Goal: Task Accomplishment & Management: Manage account settings

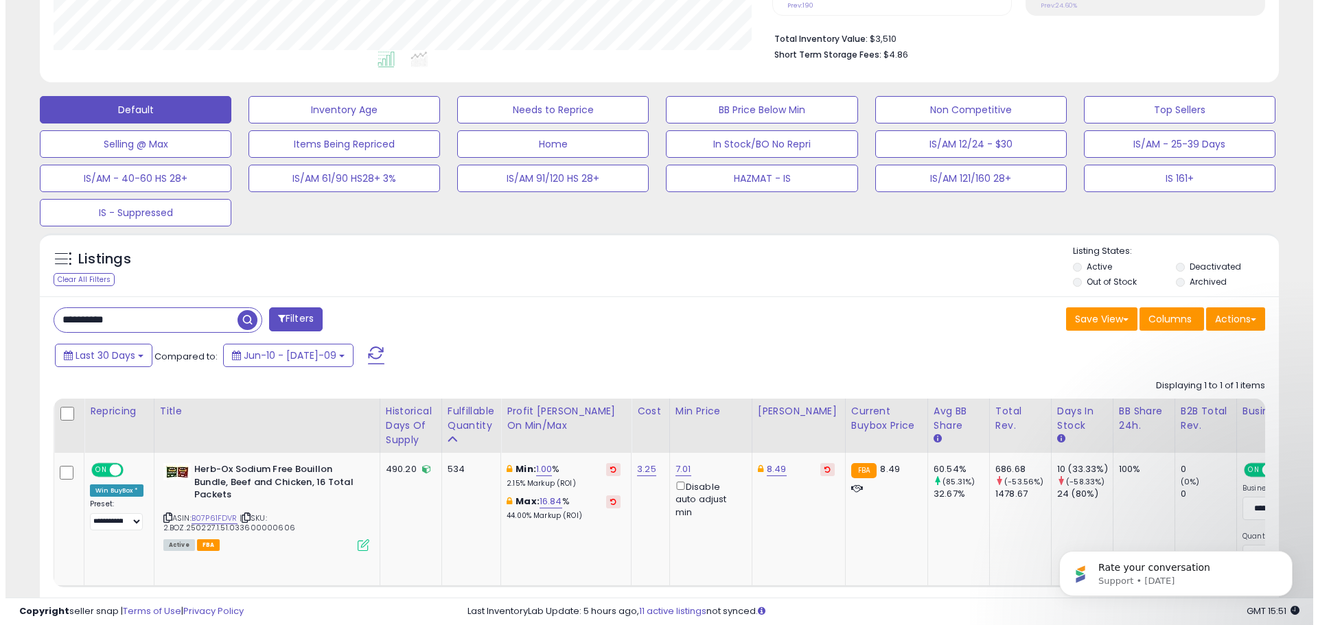
scroll to position [206, 0]
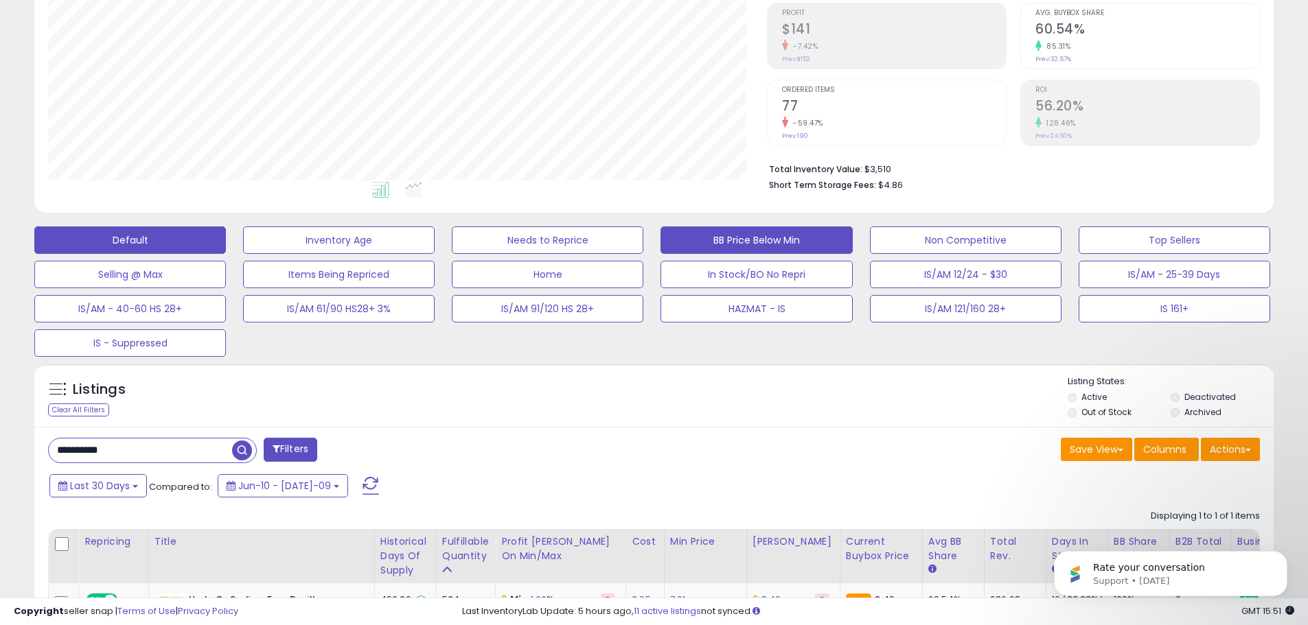
click at [435, 246] on button "BB Price Below Min" at bounding box center [339, 240] width 192 height 27
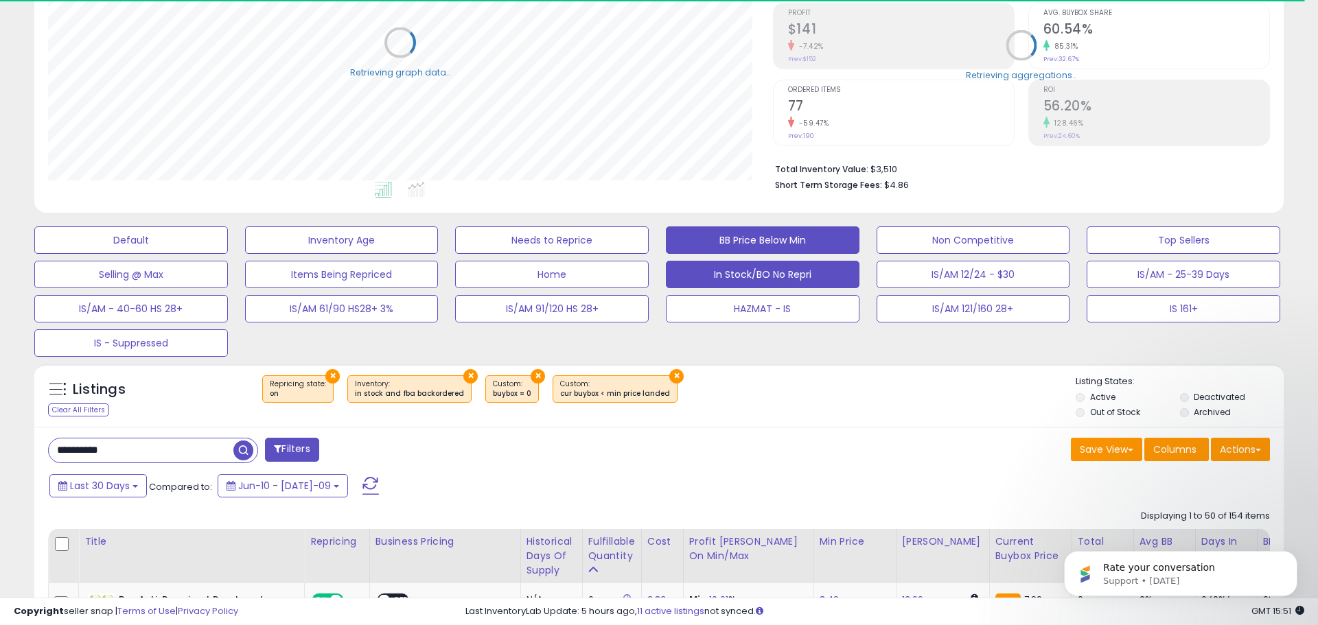
select select "**"
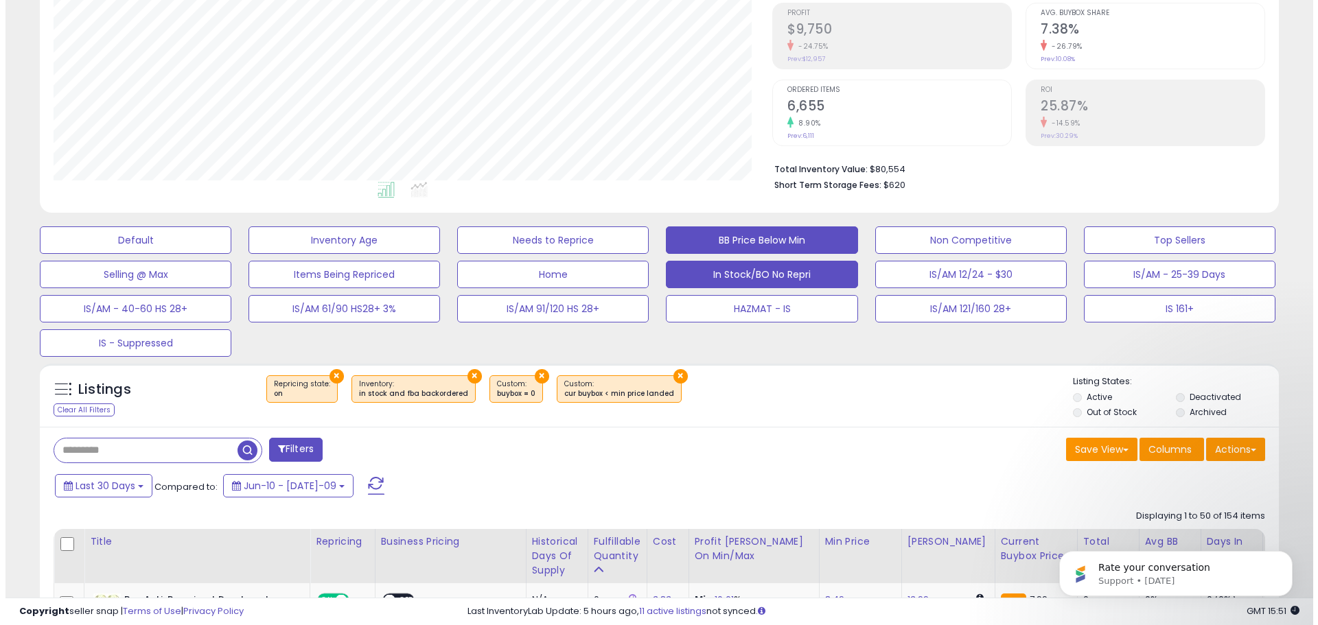
scroll to position [281, 719]
click at [226, 254] on button "In Stock/BO No Repri" at bounding box center [130, 240] width 192 height 27
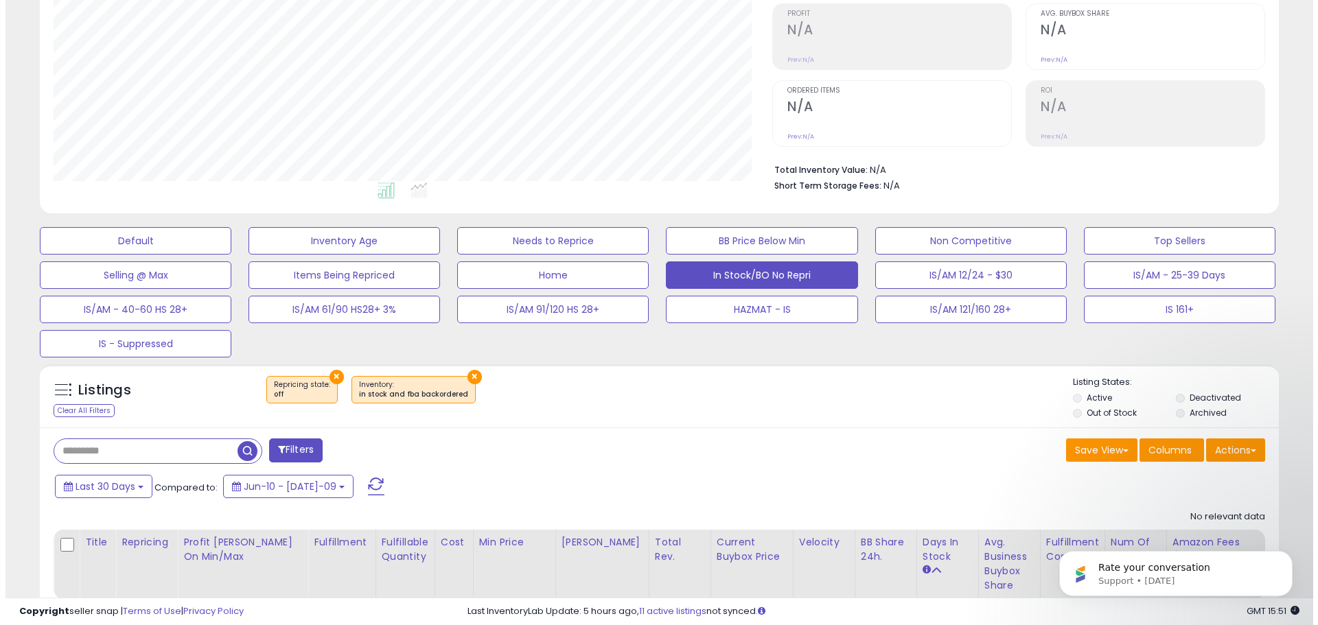
scroll to position [21, 0]
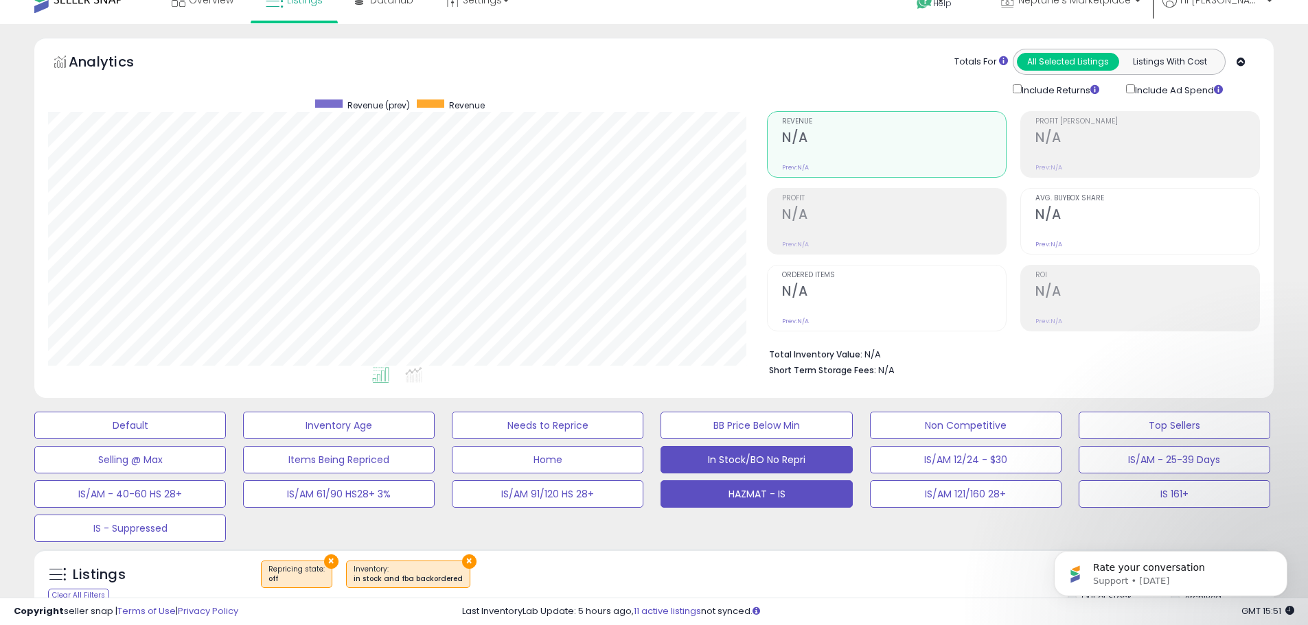
click at [226, 439] on button "HAZMAT - IS" at bounding box center [130, 425] width 192 height 27
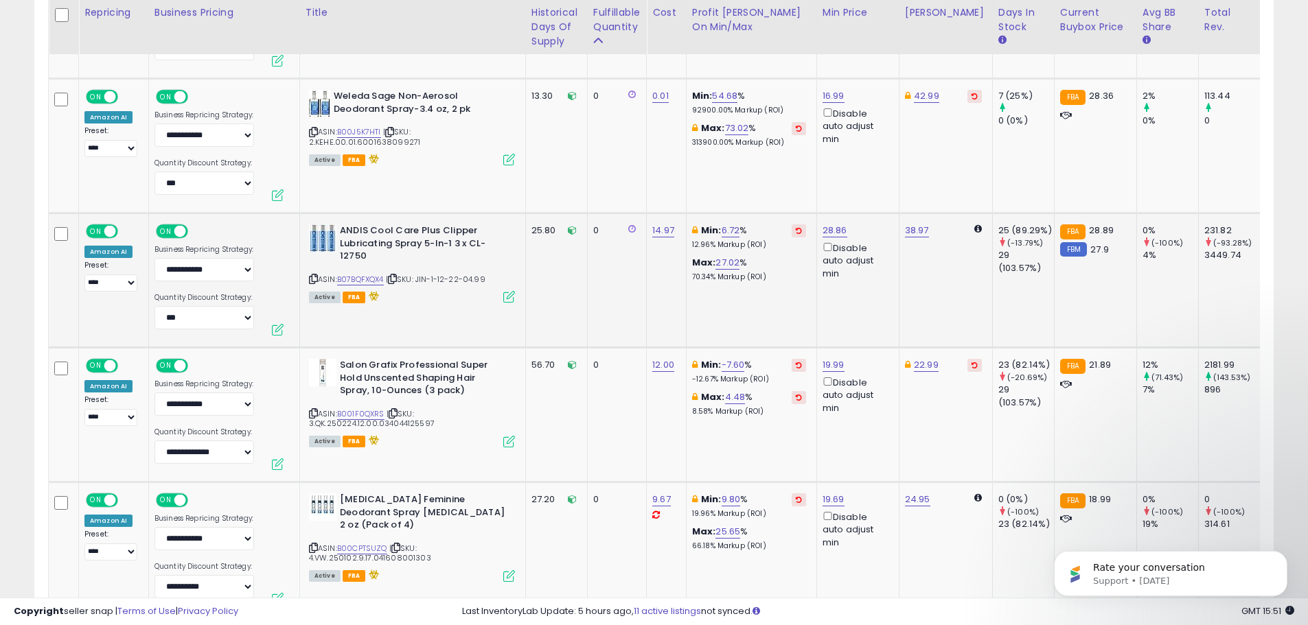
scroll to position [0, 0]
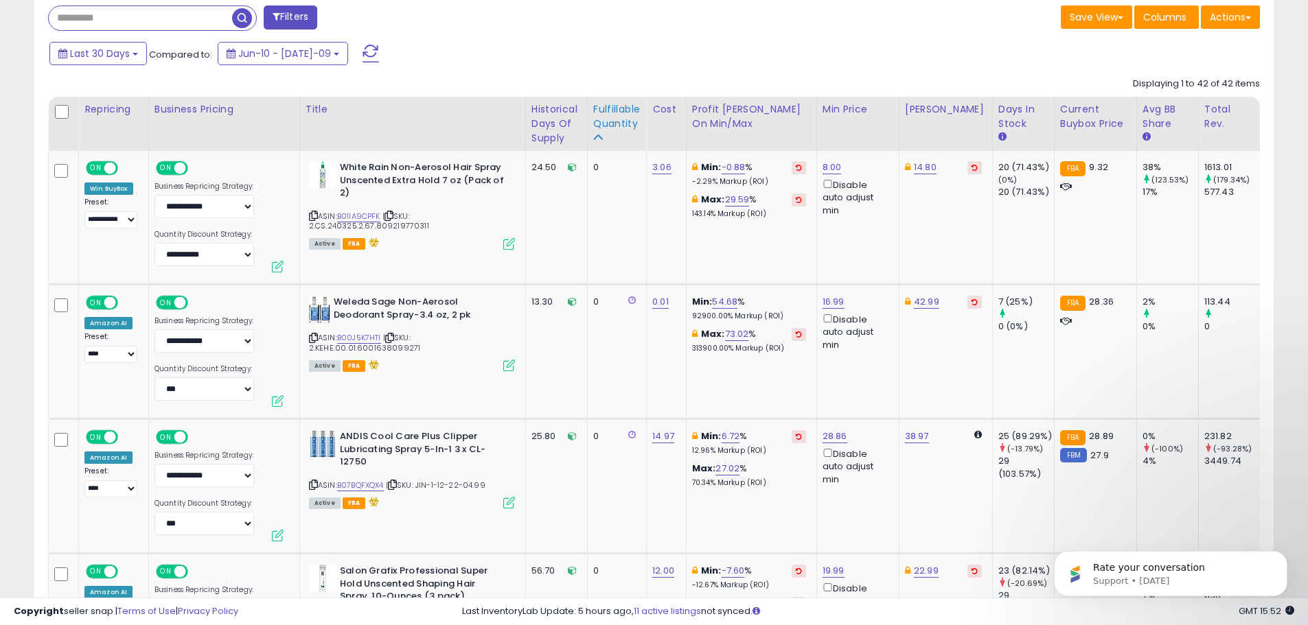
click at [601, 119] on div "Fulfillable Quantity" at bounding box center [616, 116] width 47 height 29
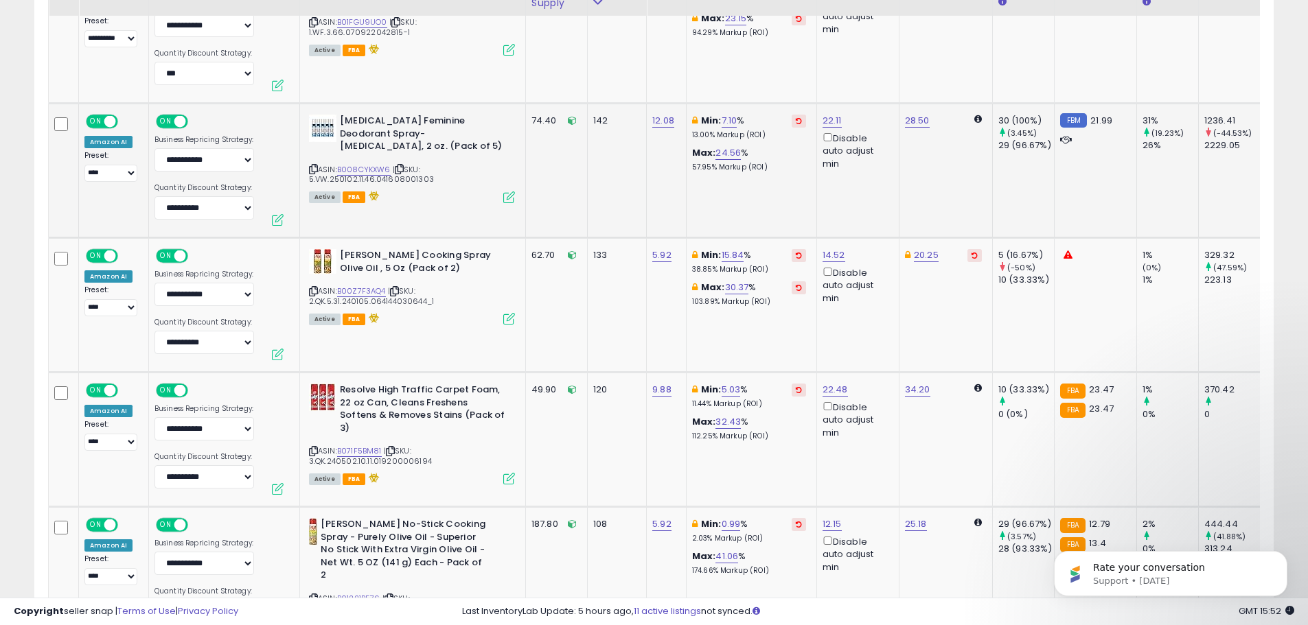
scroll to position [1119, 0]
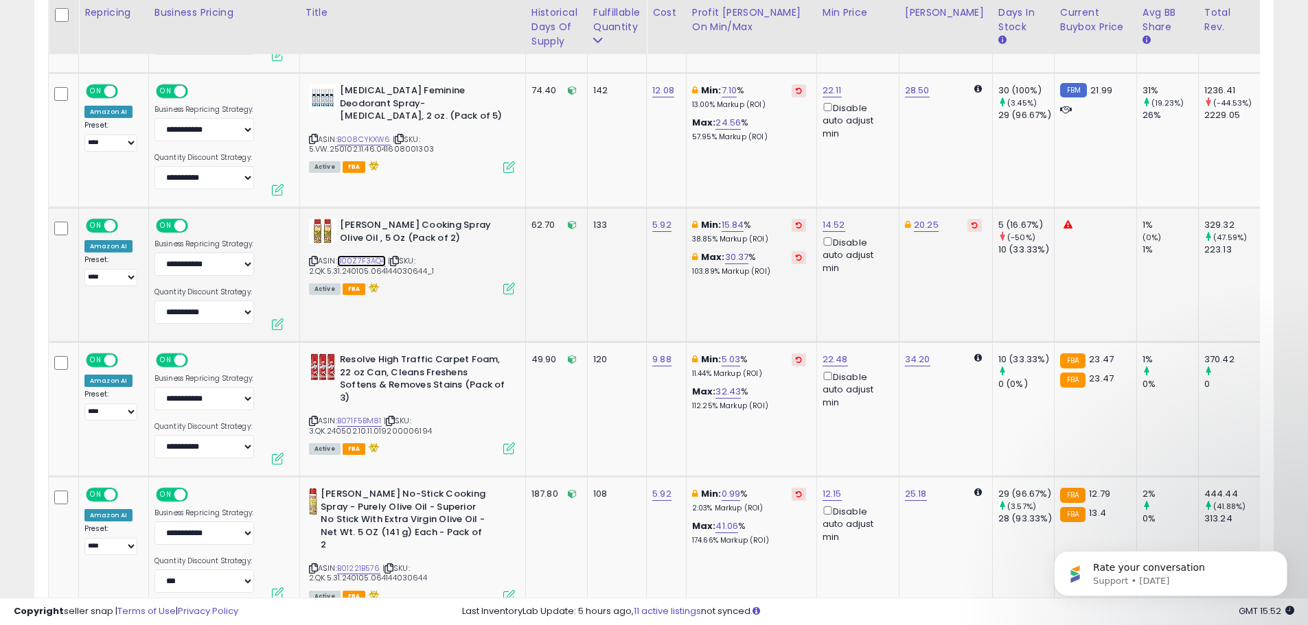
click at [355, 263] on link "B00Z7F3AQ4" at bounding box center [361, 261] width 49 height 12
click at [123, 281] on select "**********" at bounding box center [110, 277] width 53 height 17
select select "**********"
click at [84, 269] on select "**********" at bounding box center [110, 277] width 53 height 17
click at [737, 225] on link "15.84" at bounding box center [733, 225] width 23 height 14
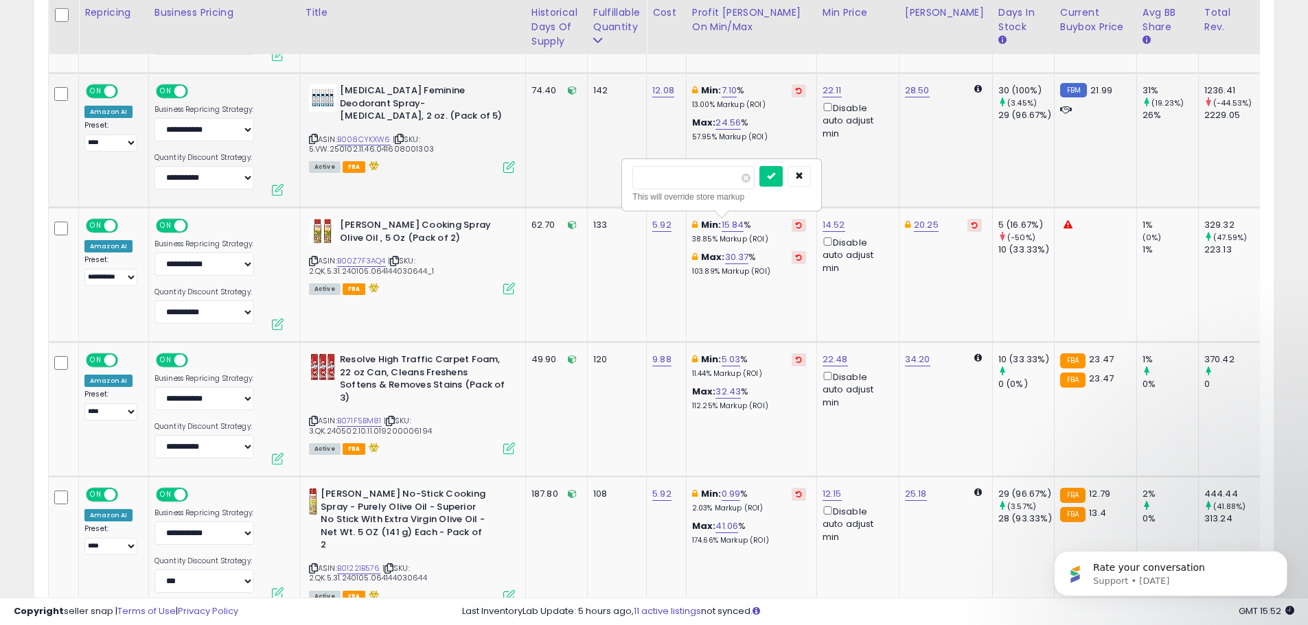
type input "*"
click button "submit" at bounding box center [770, 176] width 23 height 21
click at [803, 174] on icon "button" at bounding box center [799, 176] width 8 height 8
click at [730, 228] on link "15.84" at bounding box center [733, 225] width 23 height 14
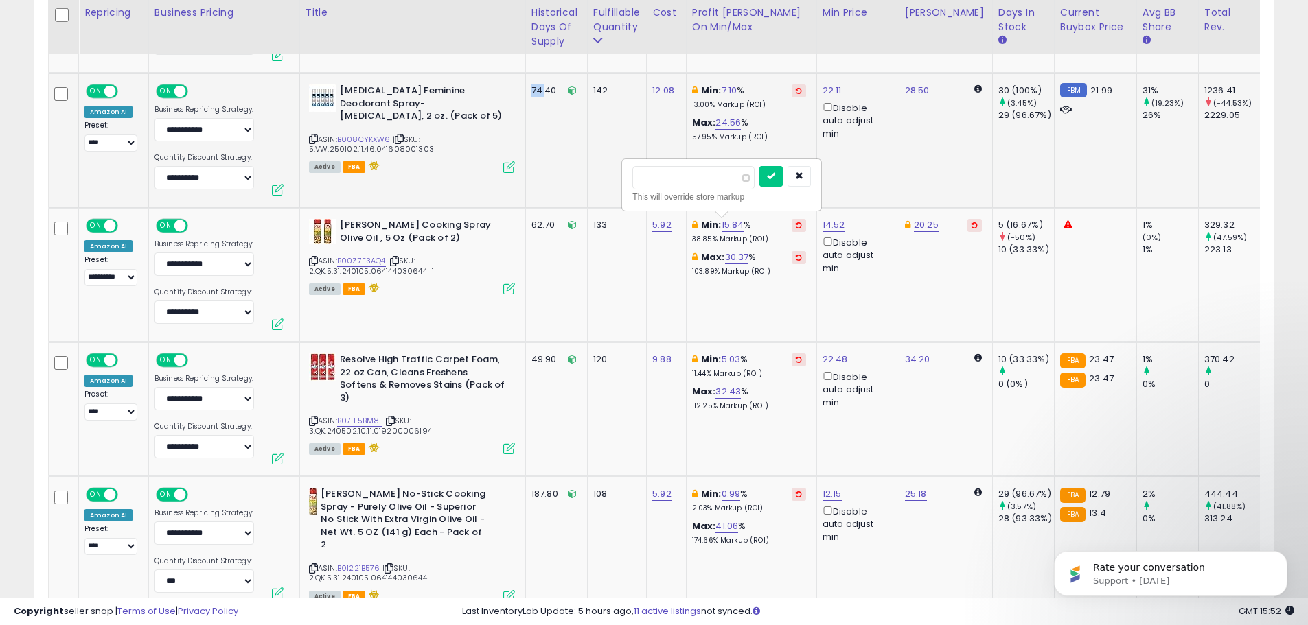
drag, startPoint x: 465, startPoint y: 166, endPoint x: 455, endPoint y: 166, distance: 9.6
drag, startPoint x: 682, startPoint y: 179, endPoint x: 601, endPoint y: 176, distance: 81.0
type input "*"
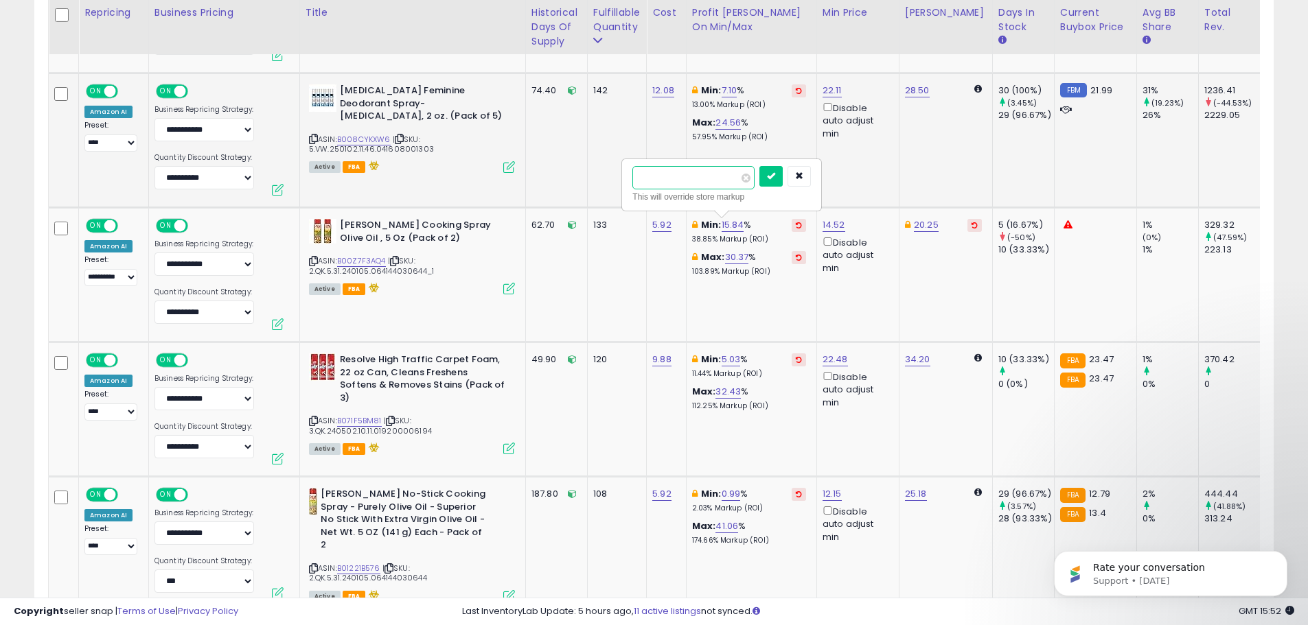
click button "submit" at bounding box center [770, 176] width 23 height 21
click at [803, 174] on icon "button" at bounding box center [799, 176] width 8 height 8
click at [728, 223] on link "15.84" at bounding box center [733, 225] width 23 height 14
drag, startPoint x: 706, startPoint y: 176, endPoint x: 618, endPoint y: 174, distance: 88.6
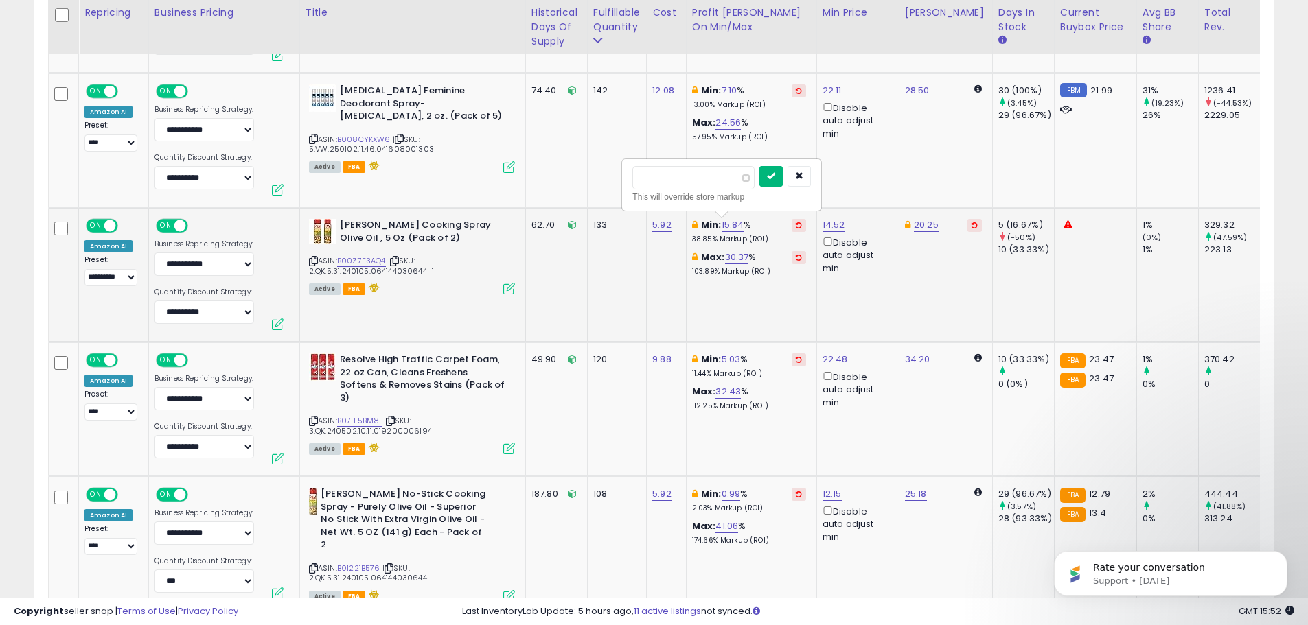
type input "*"
click at [783, 176] on button "submit" at bounding box center [770, 176] width 23 height 21
click at [811, 189] on div at bounding box center [784, 178] width 51 height 24
click at [803, 178] on icon "button" at bounding box center [799, 176] width 8 height 8
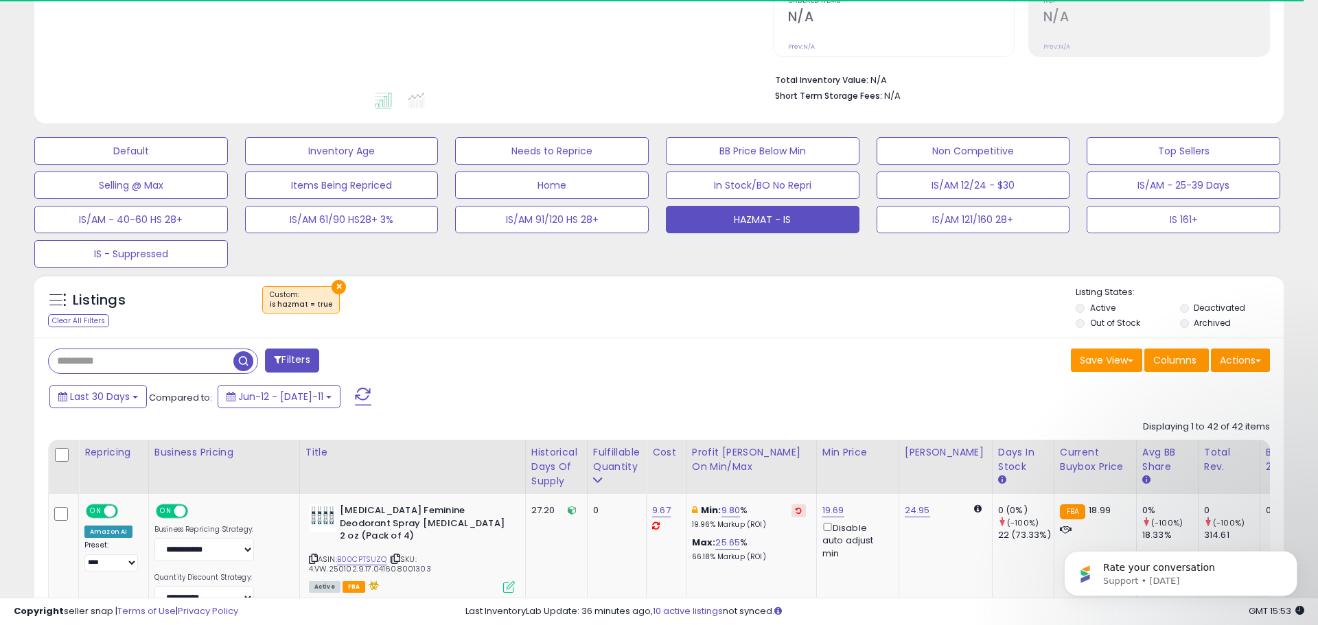
select select "**"
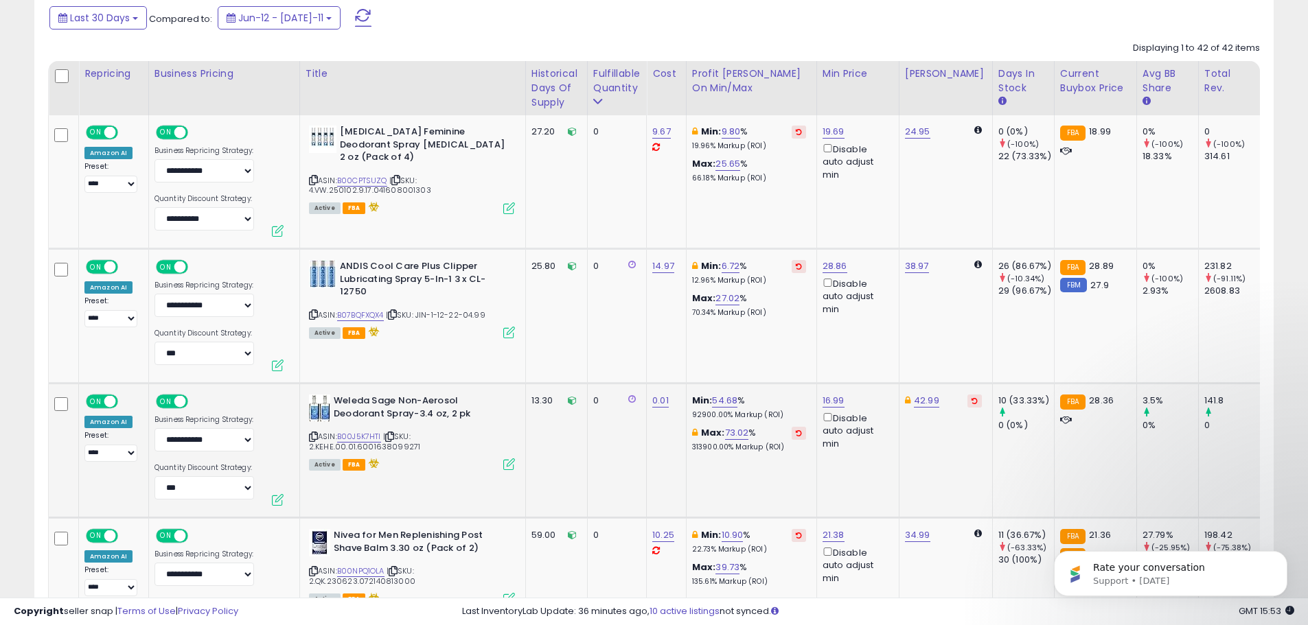
scroll to position [570, 0]
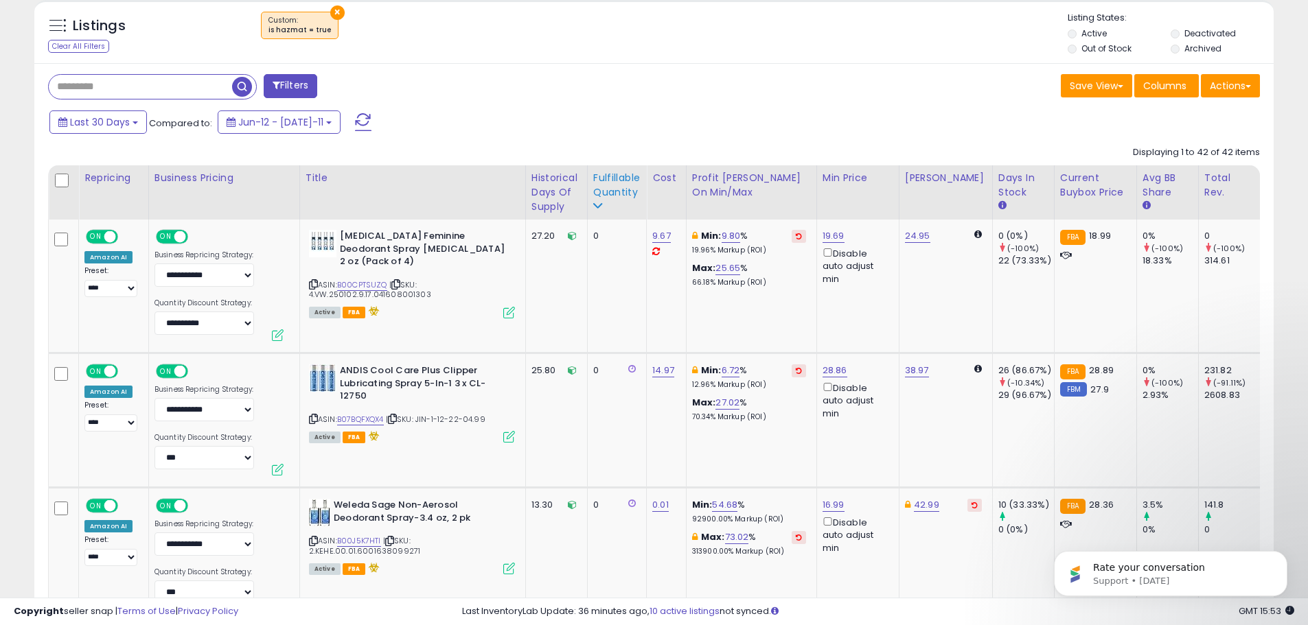
click at [625, 186] on div "Fulfillable Quantity" at bounding box center [616, 185] width 47 height 29
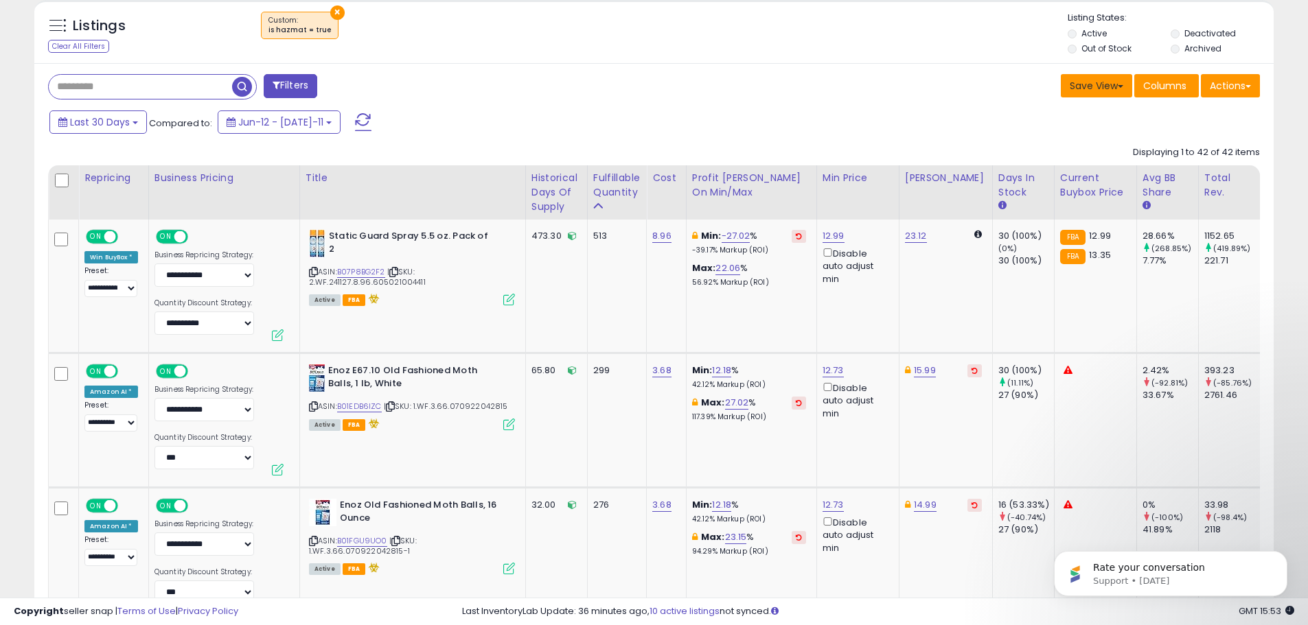
click at [1094, 95] on button "Save View" at bounding box center [1096, 85] width 71 height 23
click at [1063, 141] on link "Update Current View" at bounding box center [1055, 138] width 147 height 21
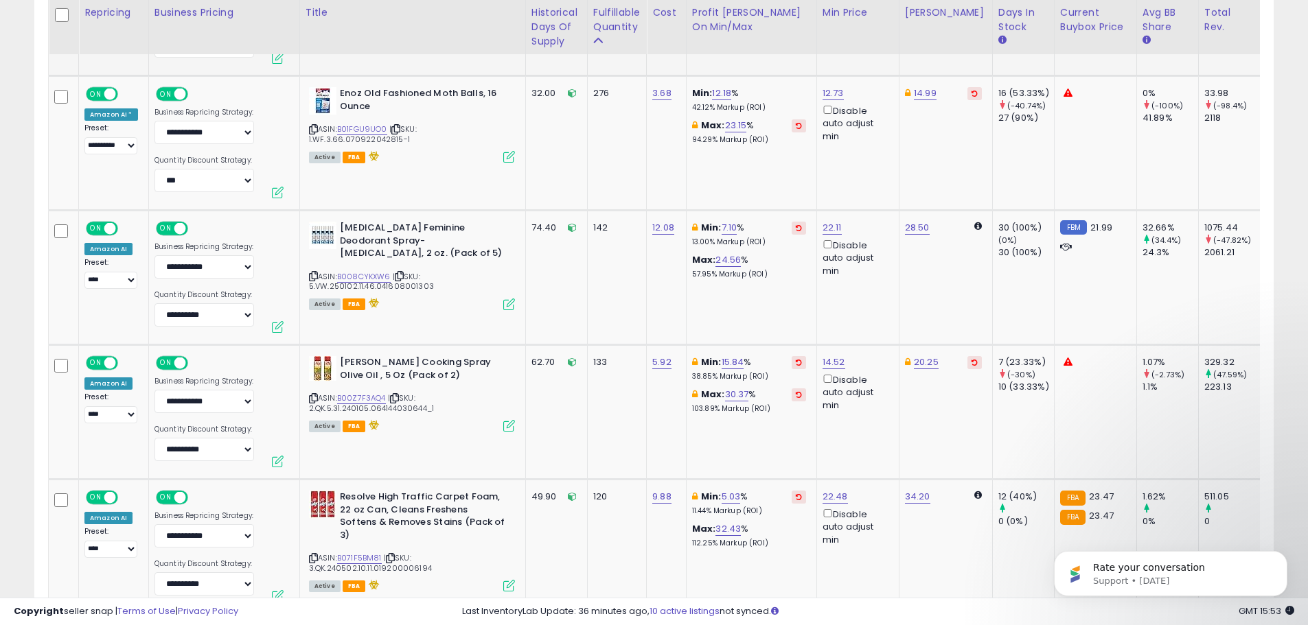
scroll to position [1050, 0]
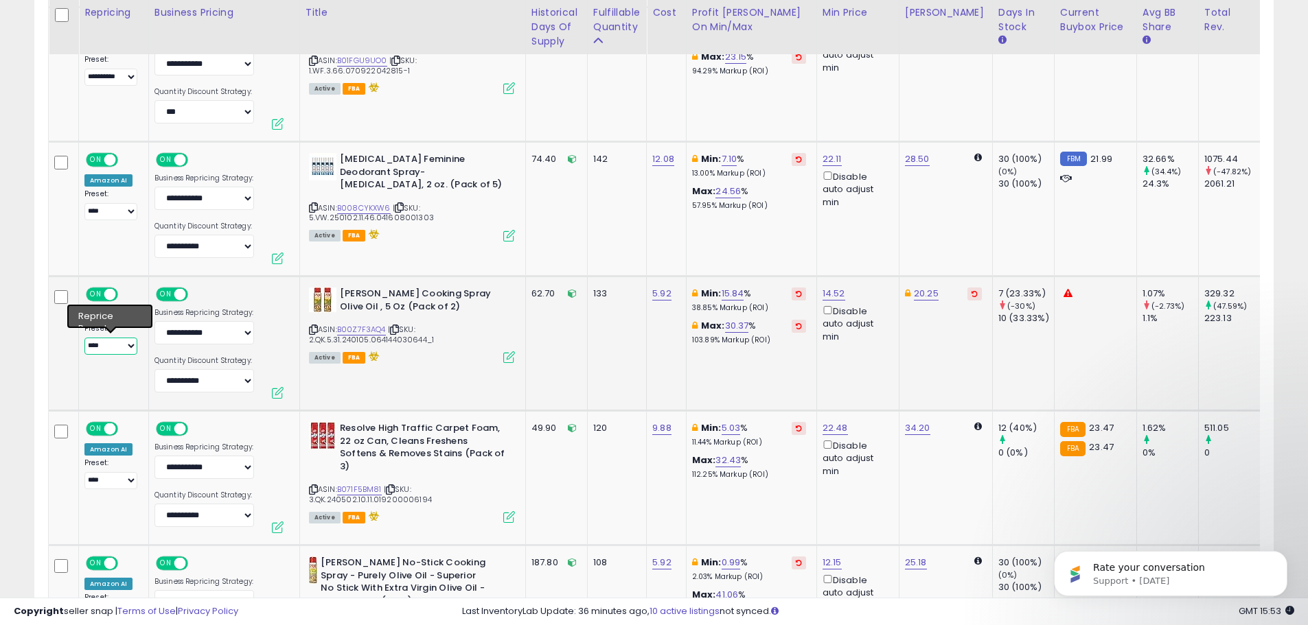
click at [120, 346] on select "**********" at bounding box center [110, 346] width 53 height 17
select select "**********"
click at [84, 338] on select "**********" at bounding box center [110, 346] width 53 height 17
click at [731, 295] on link "15.84" at bounding box center [733, 294] width 23 height 14
drag, startPoint x: 700, startPoint y: 245, endPoint x: 608, endPoint y: 241, distance: 92.1
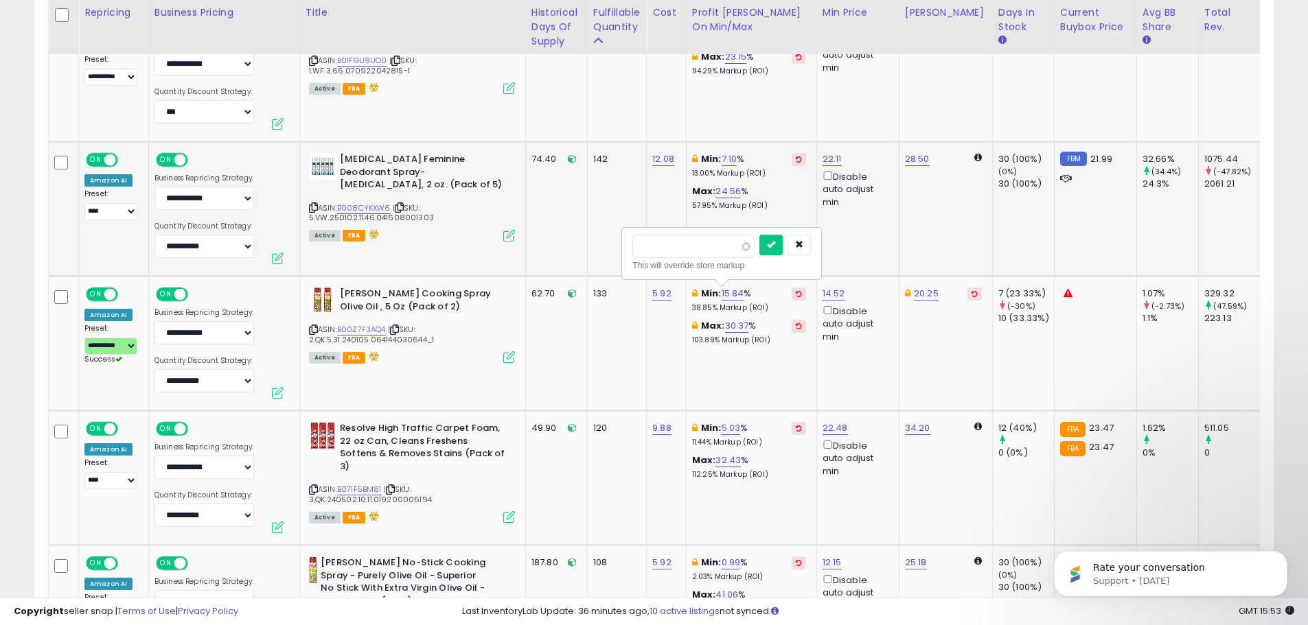
type input "*"
click at [775, 246] on icon "submit" at bounding box center [771, 244] width 8 height 8
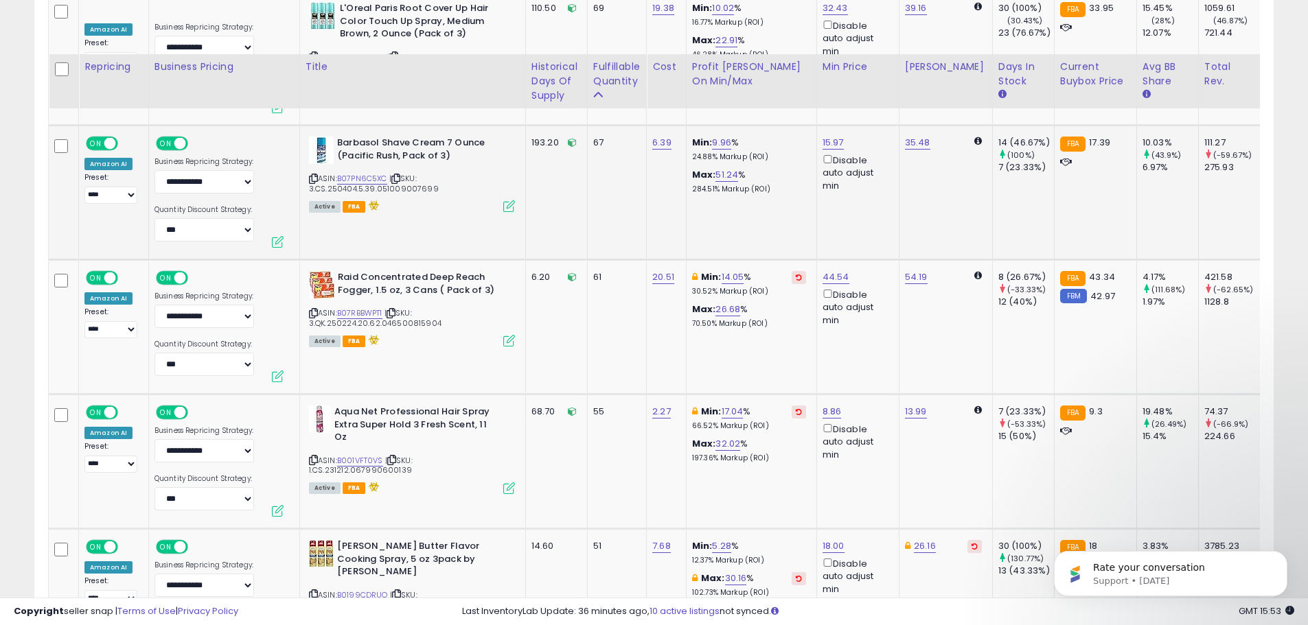
scroll to position [2080, 0]
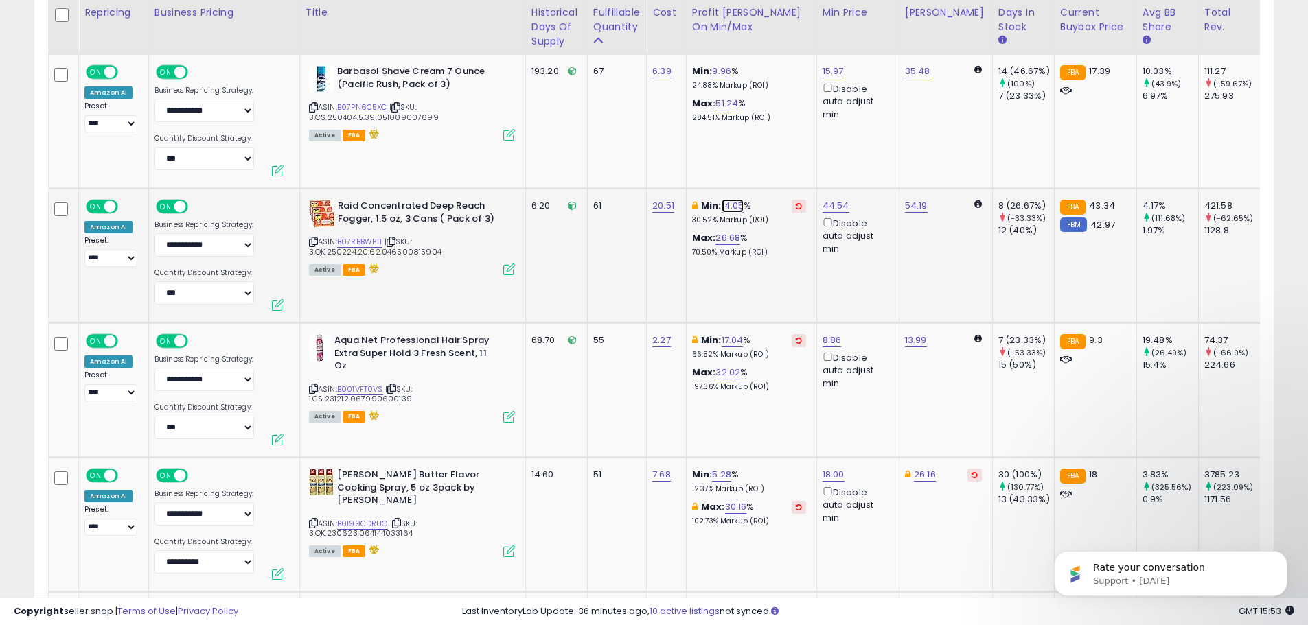
click at [731, 207] on link "14.05" at bounding box center [733, 206] width 23 height 14
drag, startPoint x: 689, startPoint y: 165, endPoint x: 620, endPoint y: 152, distance: 69.9
type input "**"
click button "submit" at bounding box center [770, 157] width 23 height 21
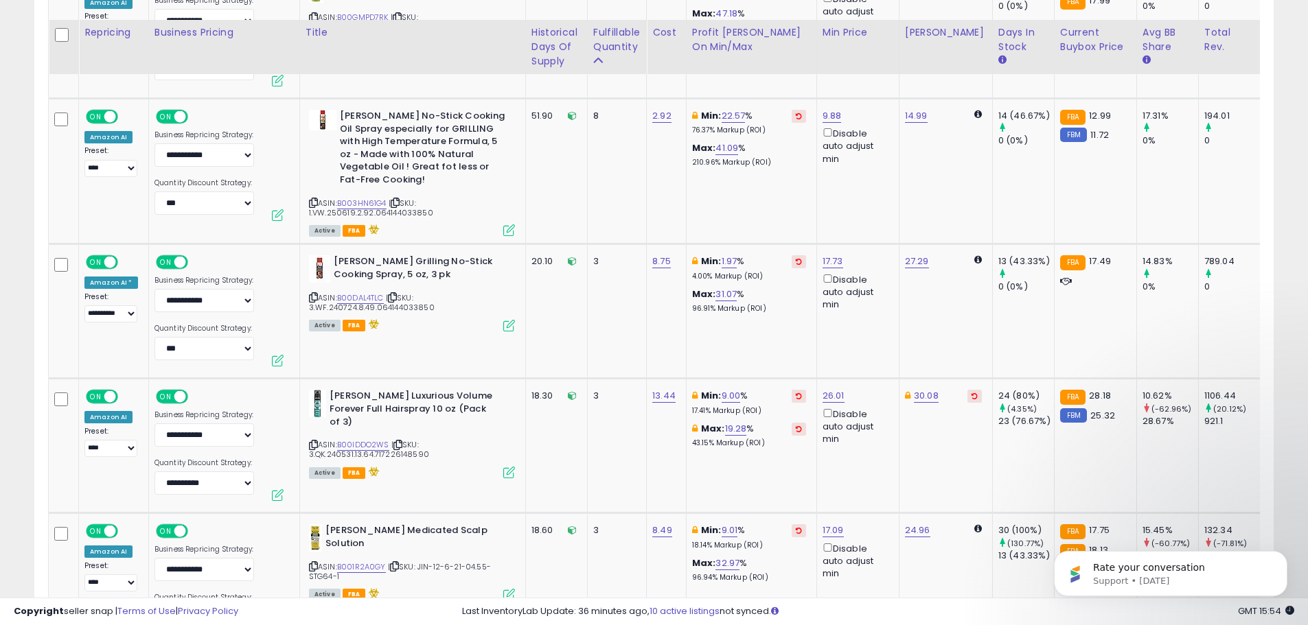
scroll to position [4209, 0]
